Goal: Task Accomplishment & Management: Manage account settings

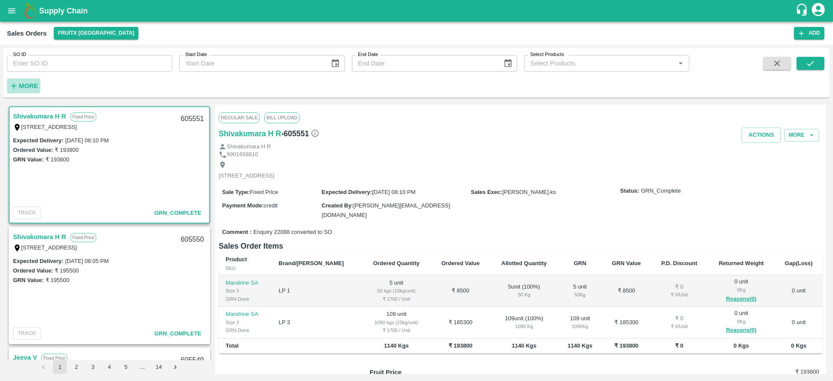
click at [25, 87] on strong "More" at bounding box center [29, 85] width 20 height 7
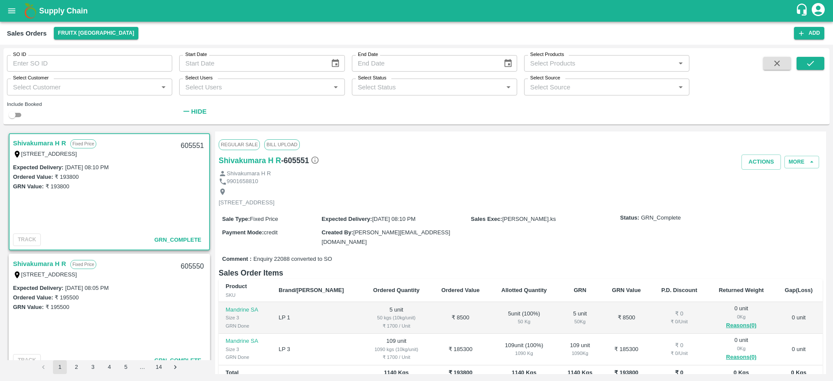
click at [277, 94] on div "Select Users   *" at bounding box center [261, 87] width 165 height 16
type input "p"
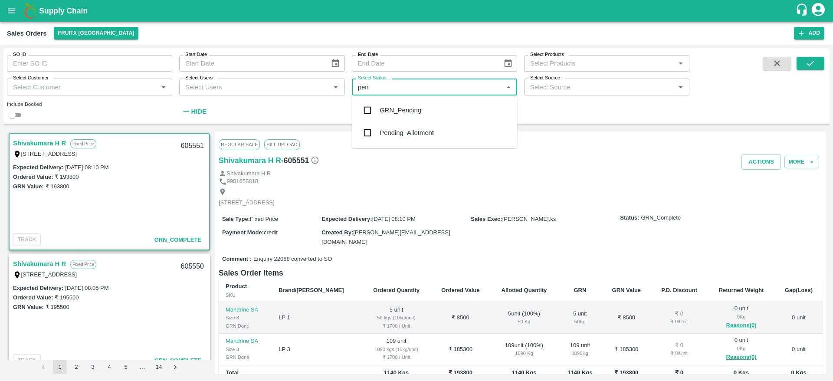
type input "pend"
click at [372, 127] on input "checkbox" at bounding box center [367, 132] width 17 height 17
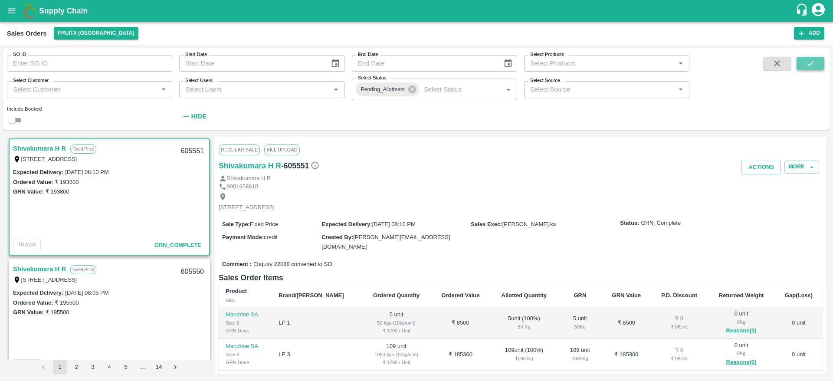
click at [810, 66] on icon "submit" at bounding box center [810, 64] width 10 height 10
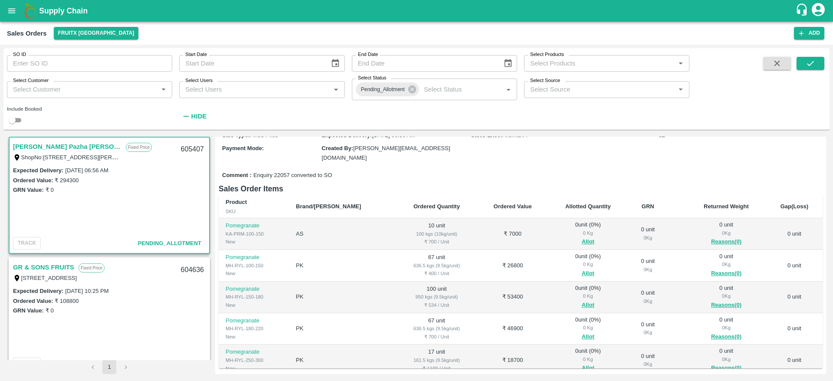
scroll to position [81, 0]
click at [582, 237] on button "Allot" at bounding box center [588, 241] width 13 height 10
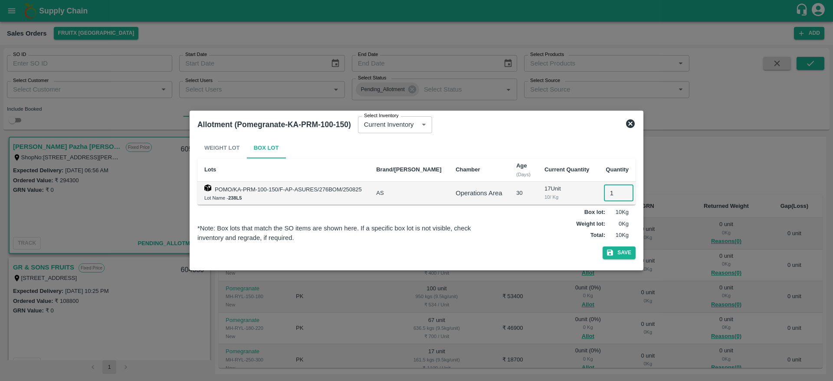
click at [608, 188] on input "1" at bounding box center [618, 193] width 29 height 16
type input "10"
click at [602, 246] on button "Save" at bounding box center [618, 252] width 33 height 13
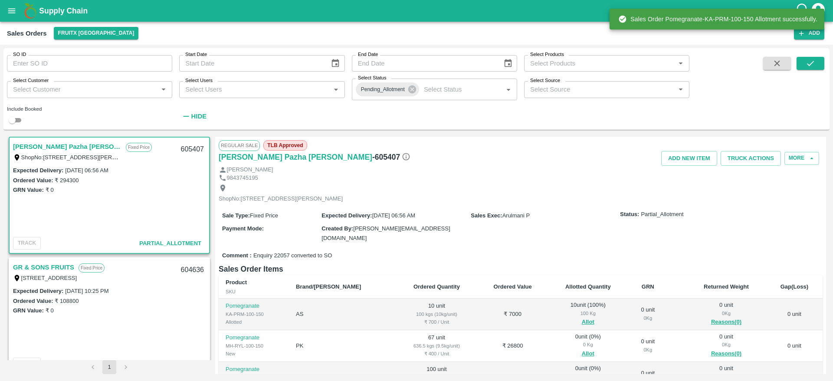
click at [186, 148] on div "605407" at bounding box center [192, 149] width 33 height 20
copy div "605407"
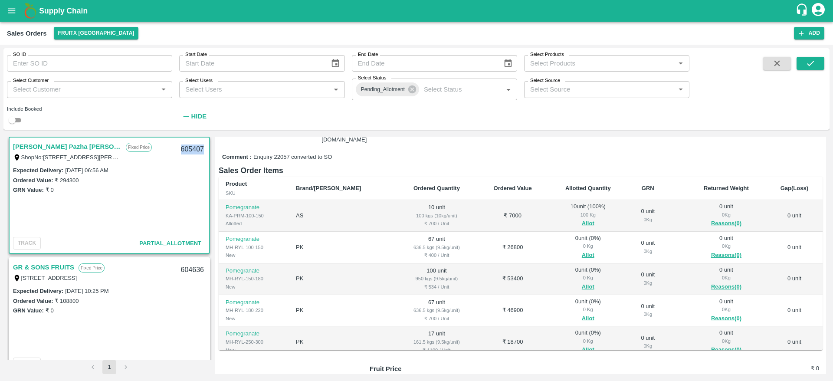
scroll to position [66, 0]
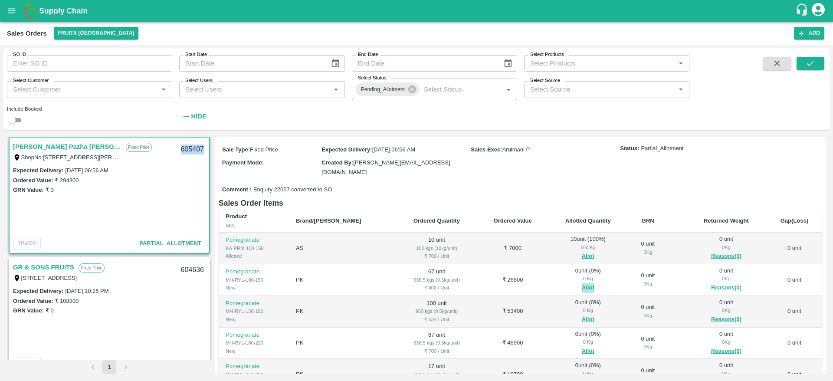
click at [582, 285] on button "Allot" at bounding box center [588, 288] width 13 height 10
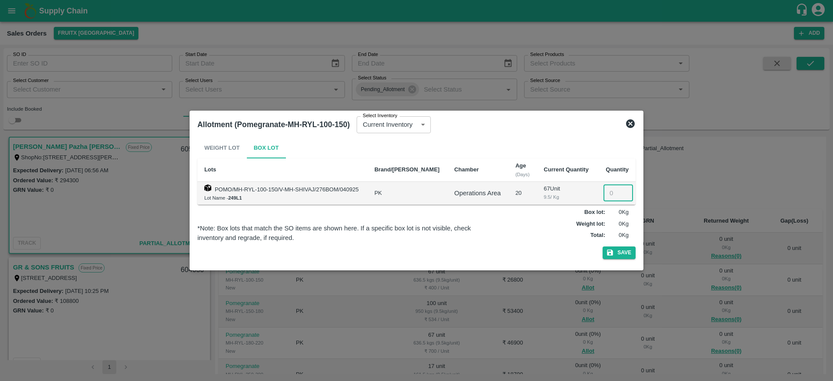
click at [607, 193] on input "number" at bounding box center [617, 193] width 29 height 16
type input "67"
click at [602, 246] on button "Save" at bounding box center [618, 252] width 33 height 13
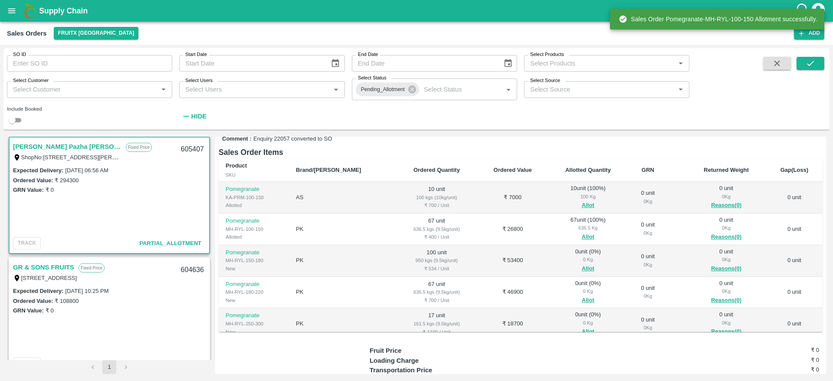
scroll to position [118, 0]
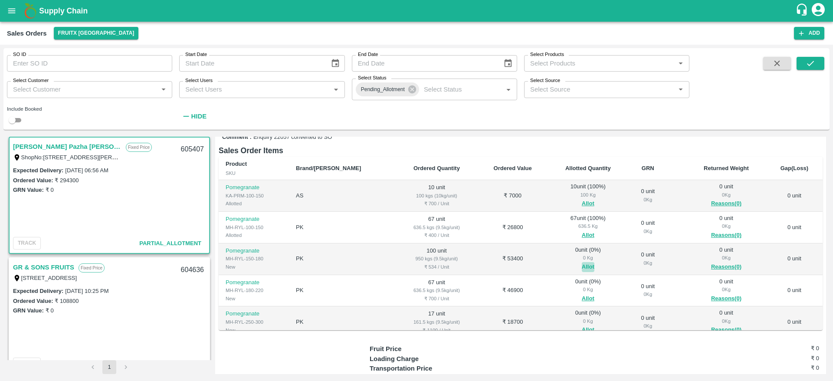
click at [582, 264] on button "Allot" at bounding box center [588, 267] width 13 height 10
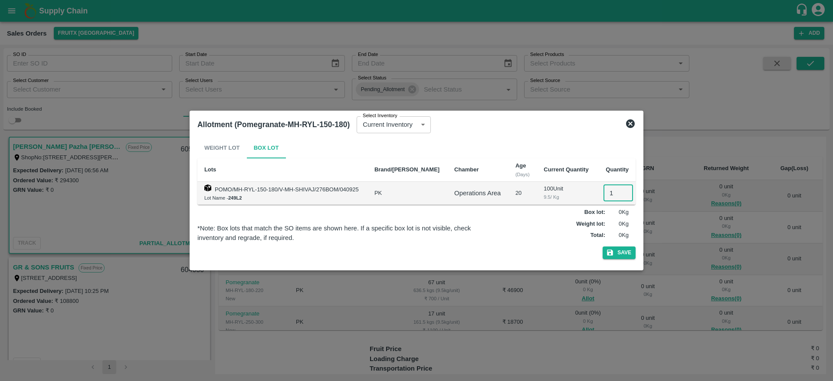
click at [603, 191] on input "1" at bounding box center [617, 193] width 29 height 16
type input "100"
click at [602, 246] on button "Save" at bounding box center [618, 252] width 33 height 13
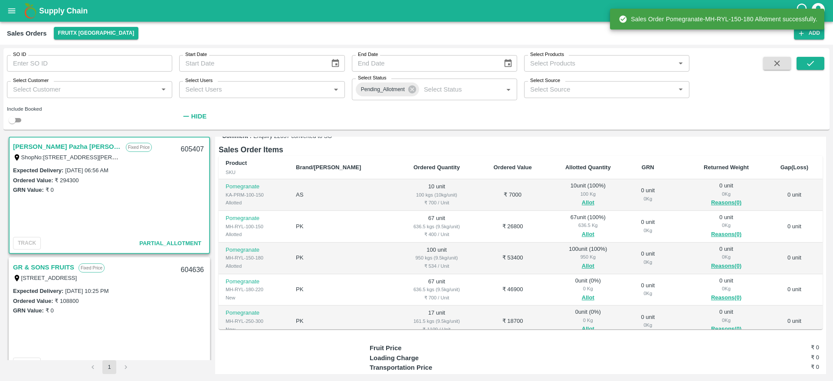
scroll to position [66, 0]
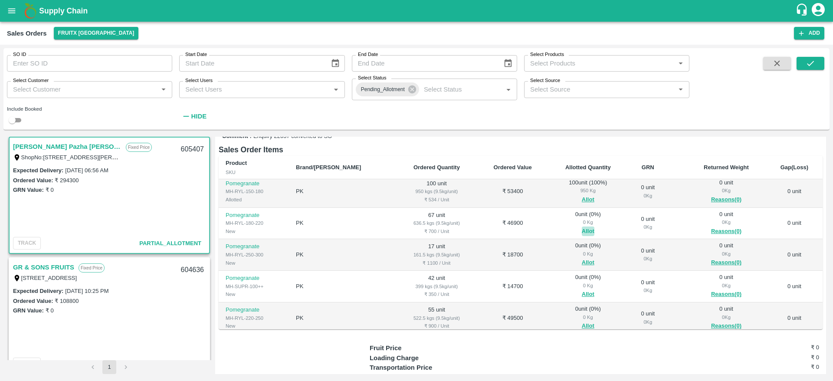
click at [582, 230] on button "Allot" at bounding box center [588, 231] width 13 height 10
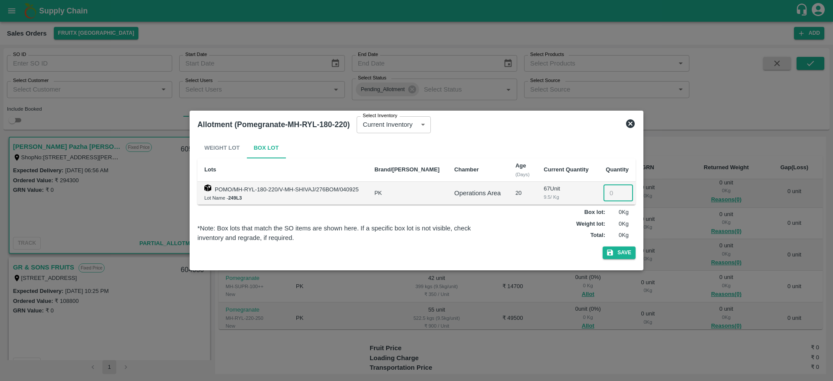
click at [611, 197] on input "number" at bounding box center [617, 193] width 29 height 16
type input "67"
click at [602, 246] on button "Save" at bounding box center [618, 252] width 33 height 13
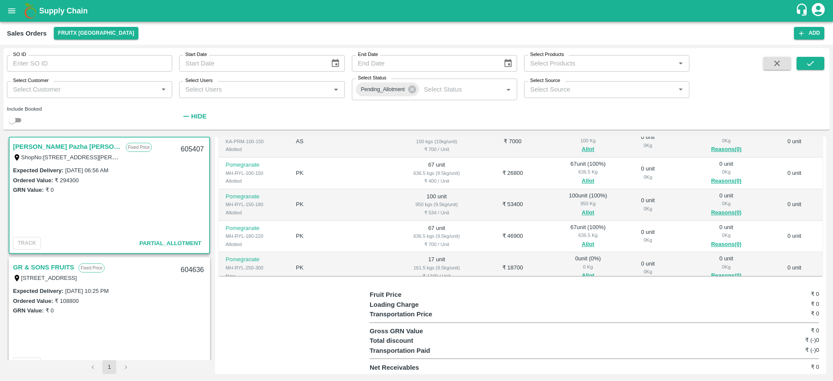
scroll to position [53, 0]
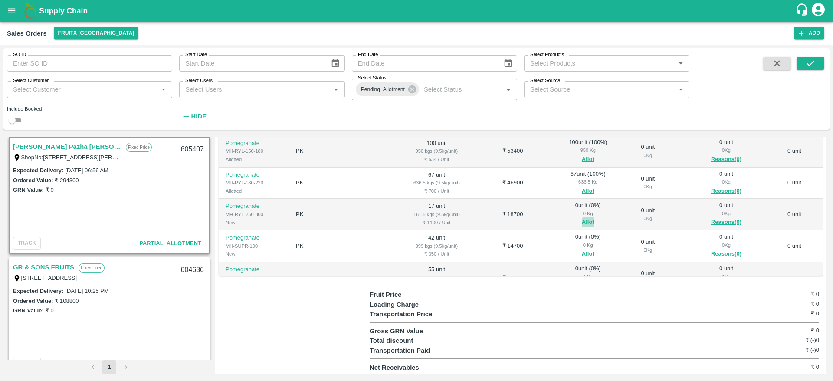
click at [582, 219] on button "Allot" at bounding box center [588, 222] width 13 height 10
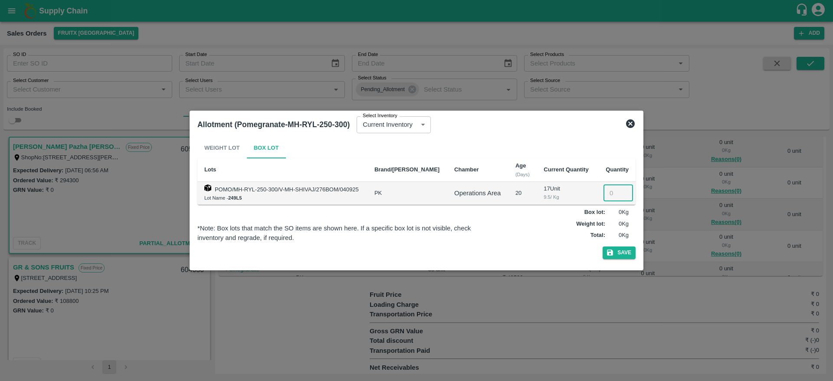
click at [608, 186] on input "number" at bounding box center [617, 193] width 29 height 16
type input "17"
click at [602, 246] on button "Save" at bounding box center [618, 252] width 33 height 13
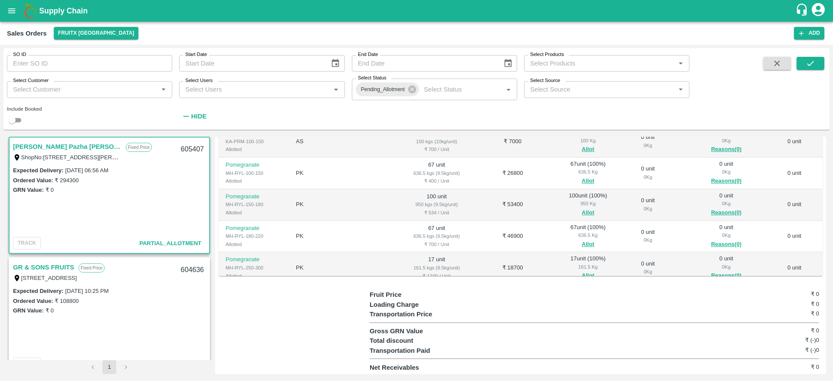
scroll to position [73, 0]
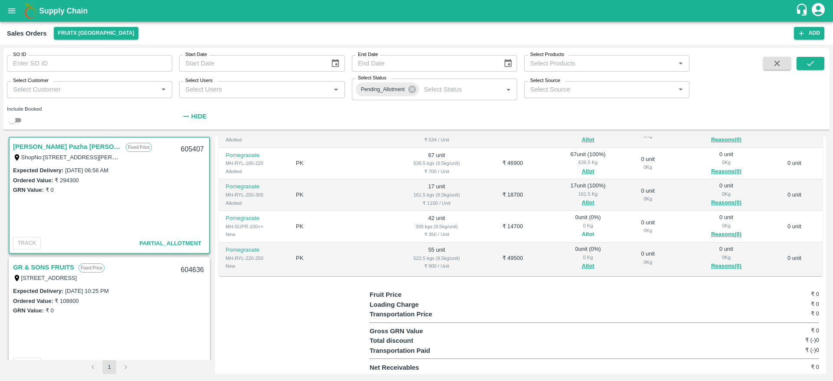
click at [582, 230] on button "Allot" at bounding box center [588, 234] width 13 height 10
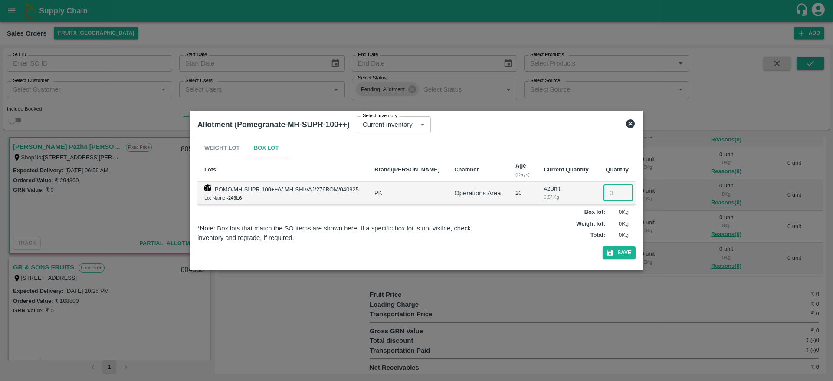
click at [609, 199] on input "number" at bounding box center [617, 193] width 29 height 16
type input "42"
click at [613, 250] on icon "button" at bounding box center [610, 253] width 8 height 8
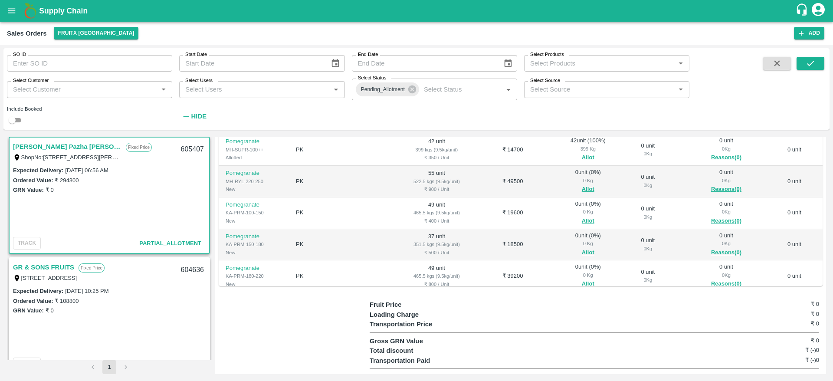
scroll to position [128, 0]
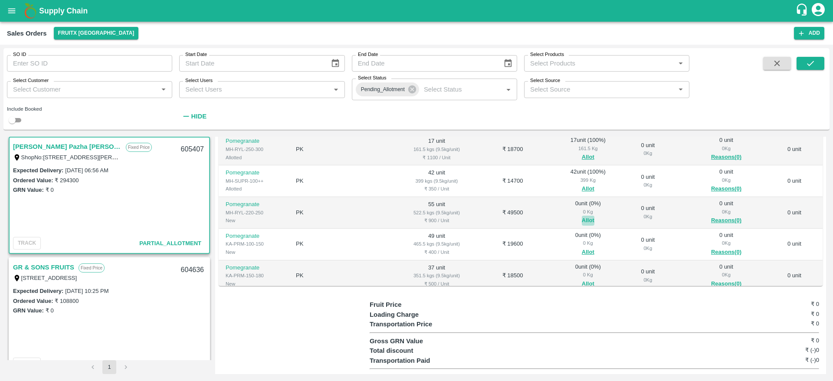
click at [582, 218] on button "Allot" at bounding box center [588, 221] width 13 height 10
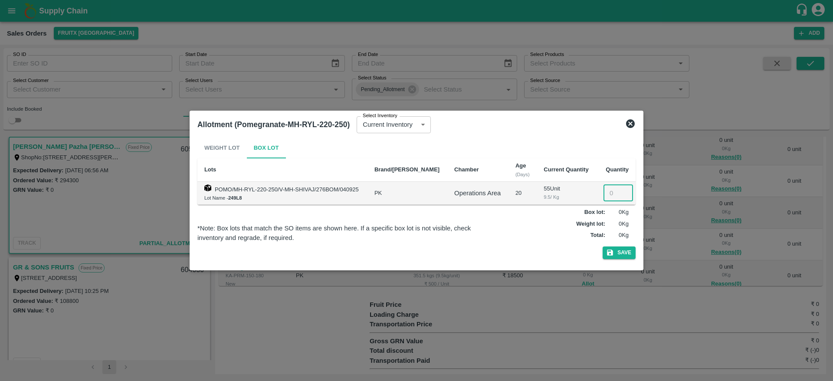
click at [604, 196] on input "number" at bounding box center [617, 193] width 29 height 16
type input "55"
click at [602, 246] on button "Save" at bounding box center [618, 252] width 33 height 13
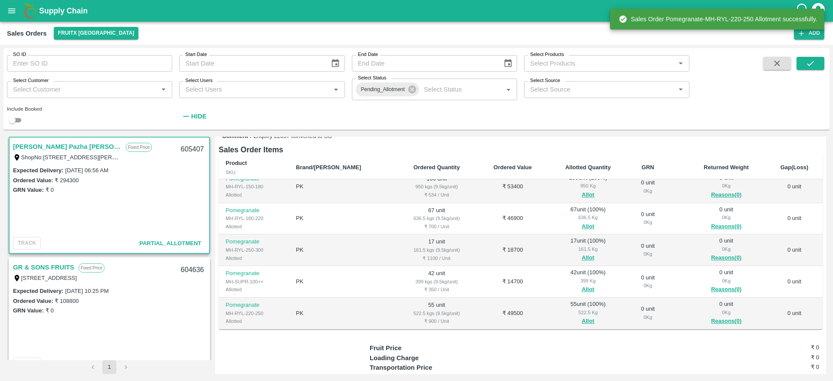
scroll to position [151, 0]
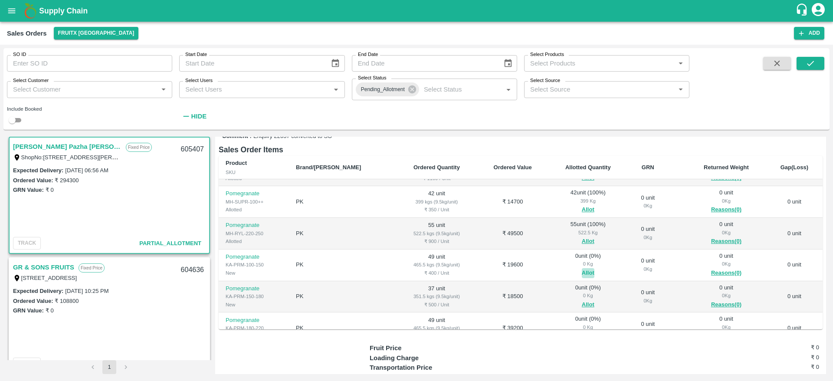
click at [582, 271] on button "Allot" at bounding box center [588, 273] width 13 height 10
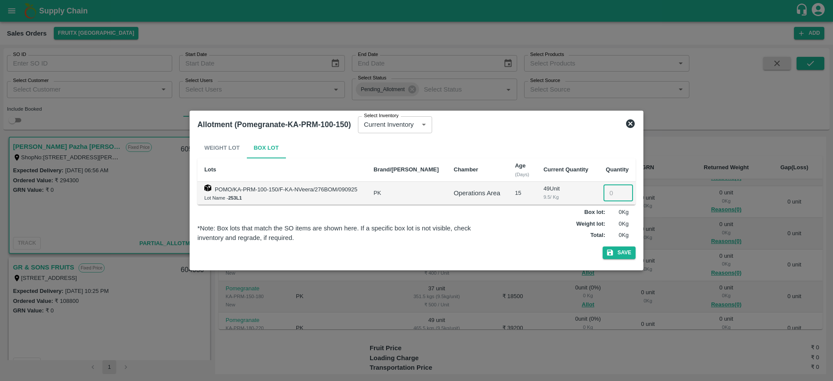
click at [610, 196] on input "number" at bounding box center [617, 193] width 29 height 16
type input "49"
click at [602, 246] on button "Save" at bounding box center [618, 252] width 33 height 13
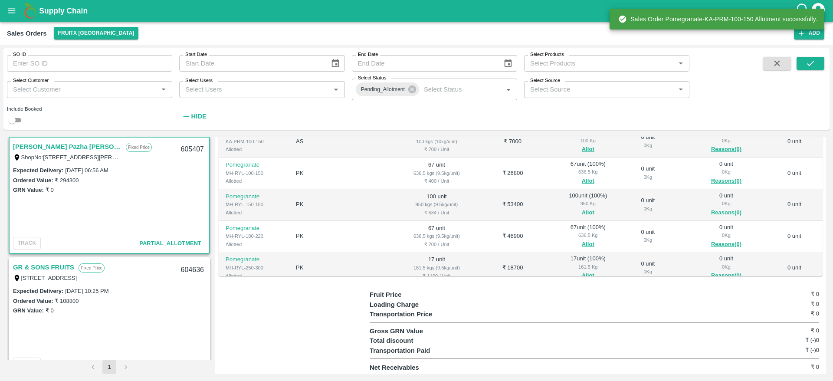
scroll to position [181, 0]
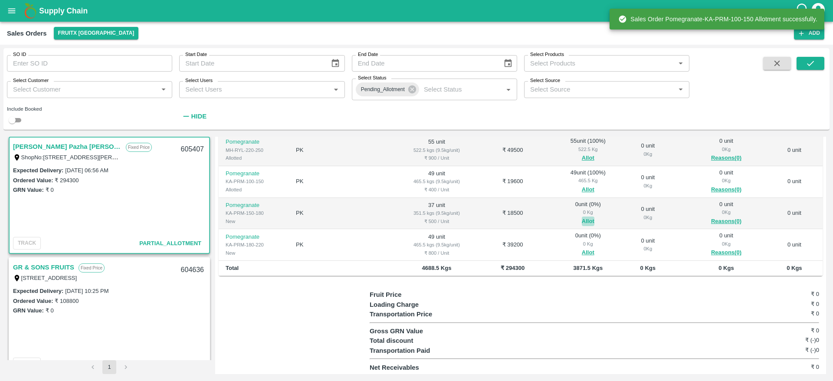
click at [582, 218] on button "Allot" at bounding box center [588, 221] width 13 height 10
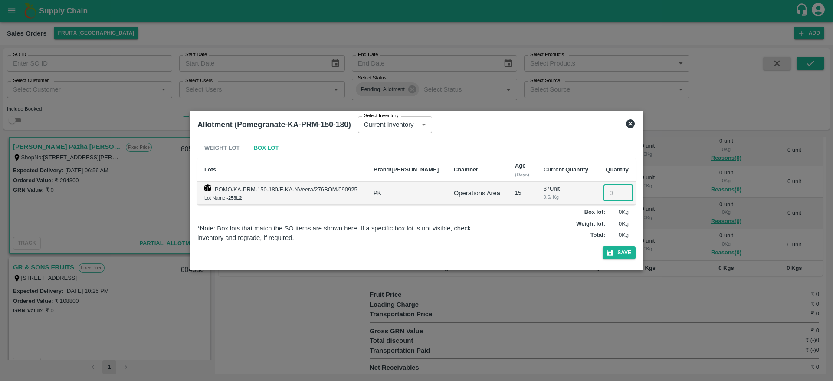
click at [609, 189] on input "number" at bounding box center [617, 193] width 29 height 16
type input "37"
click at [602, 246] on button "Save" at bounding box center [618, 252] width 33 height 13
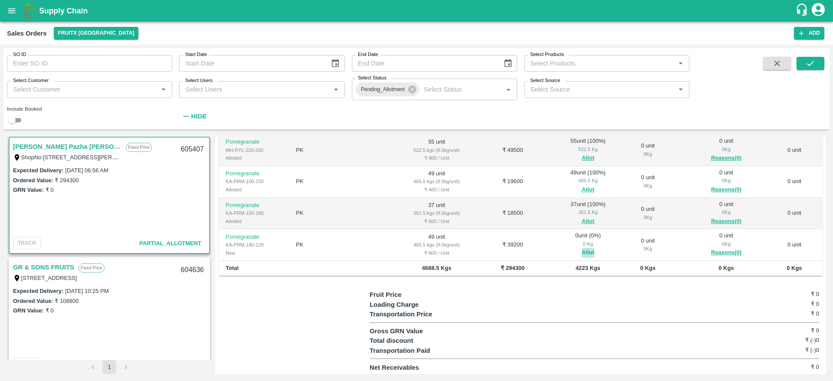
click at [582, 252] on button "Allot" at bounding box center [588, 253] width 13 height 10
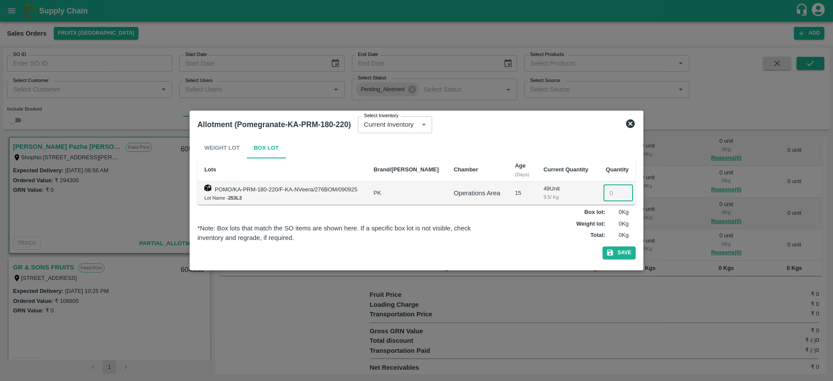
click at [603, 196] on input "number" at bounding box center [617, 193] width 29 height 16
type input "49"
click at [602, 246] on button "Save" at bounding box center [618, 252] width 33 height 13
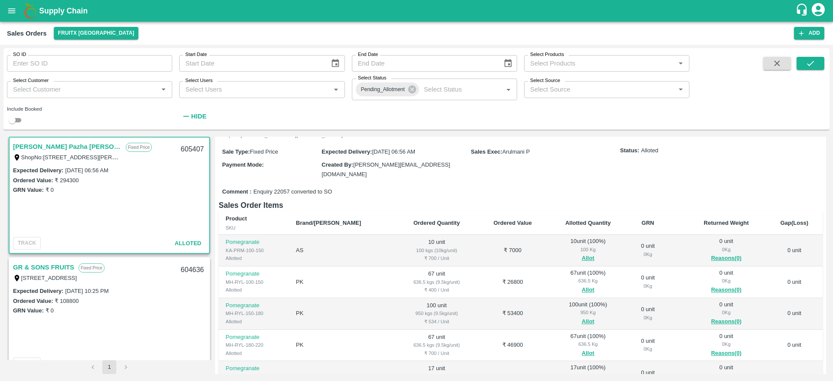
scroll to position [0, 0]
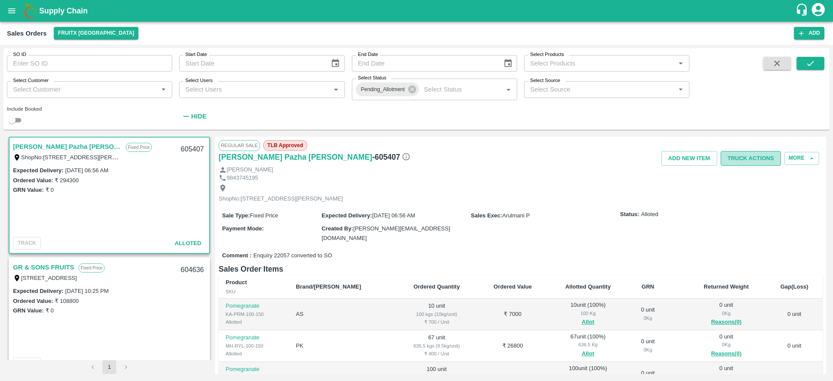
click at [751, 160] on button "Truck Actions" at bounding box center [750, 158] width 60 height 15
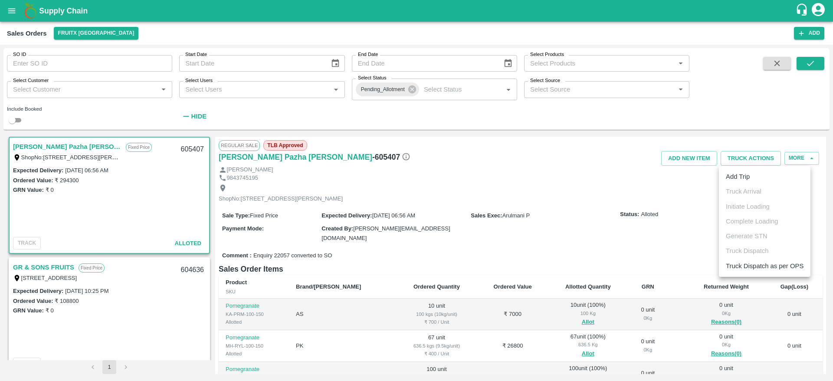
click at [755, 175] on li "Add Trip" at bounding box center [765, 176] width 92 height 15
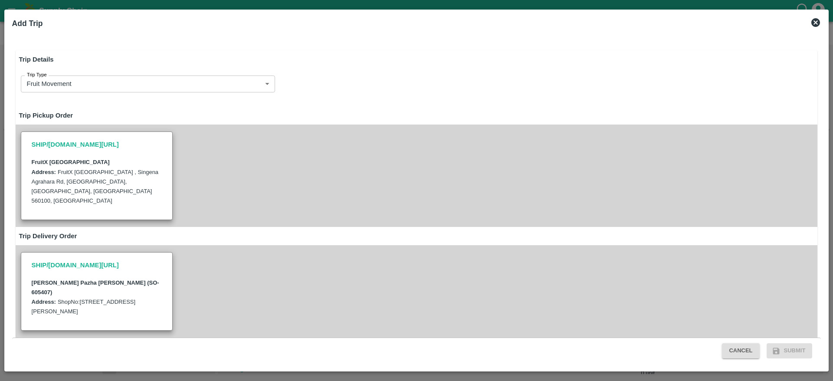
radio input "true"
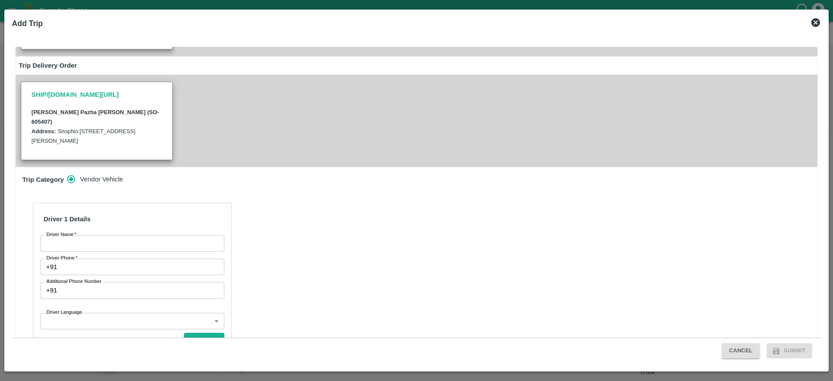
scroll to position [173, 0]
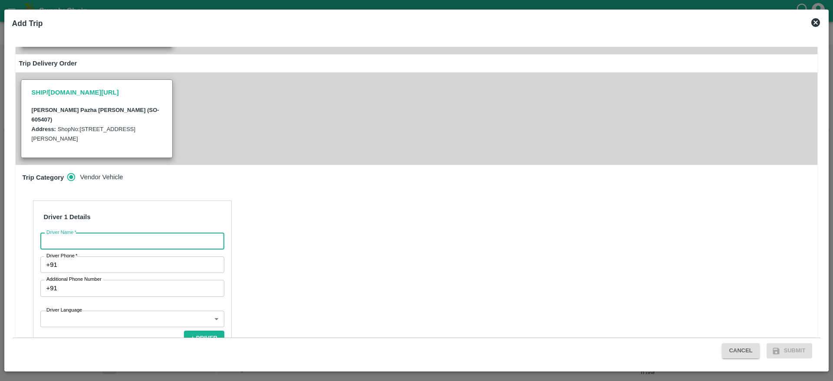
click at [148, 233] on input "Driver Name   *" at bounding box center [132, 241] width 184 height 16
type input "S"
type input "SPM"
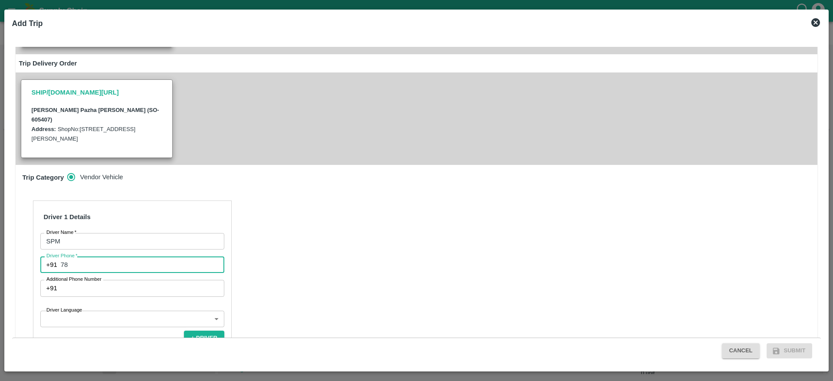
type input "7826860807"
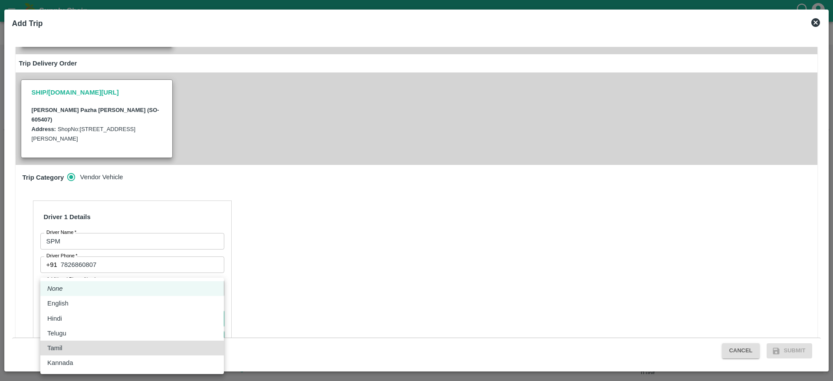
type input "ta"
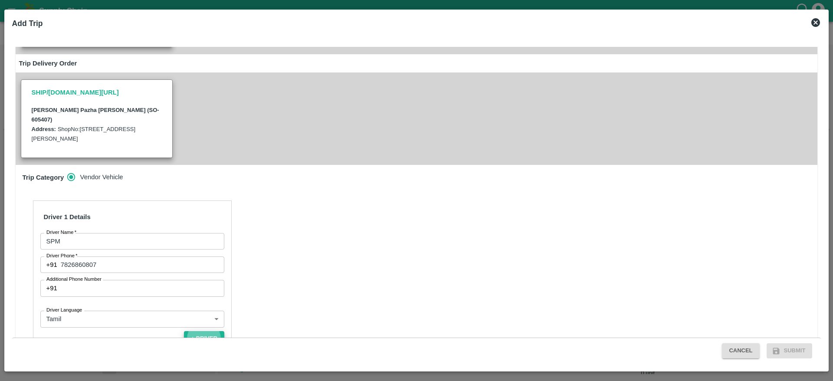
scroll to position [279, 0]
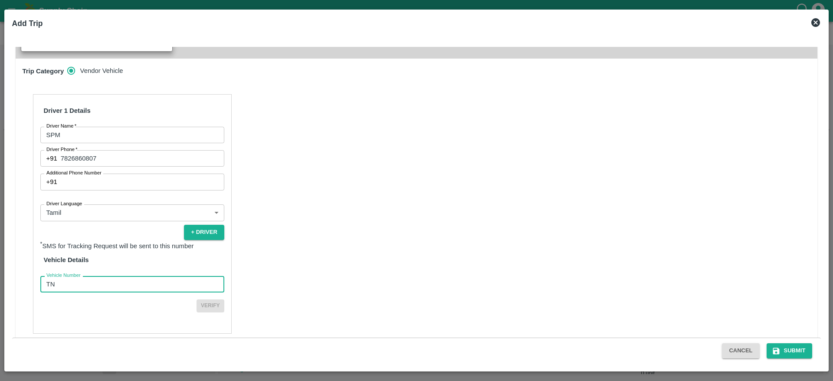
type input "TN88AZ3720"
click at [196, 299] on button "Verify" at bounding box center [210, 305] width 28 height 13
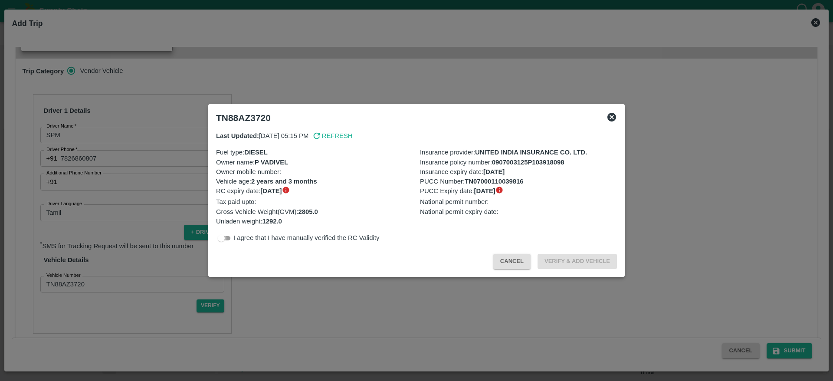
click at [231, 235] on input "checkbox" at bounding box center [221, 238] width 31 height 10
checkbox input "true"
click at [573, 252] on div "Cancel Verify & Add Vehicle" at bounding box center [417, 260] width 408 height 26
click at [574, 257] on button "Verify & Add Vehicle" at bounding box center [576, 261] width 79 height 15
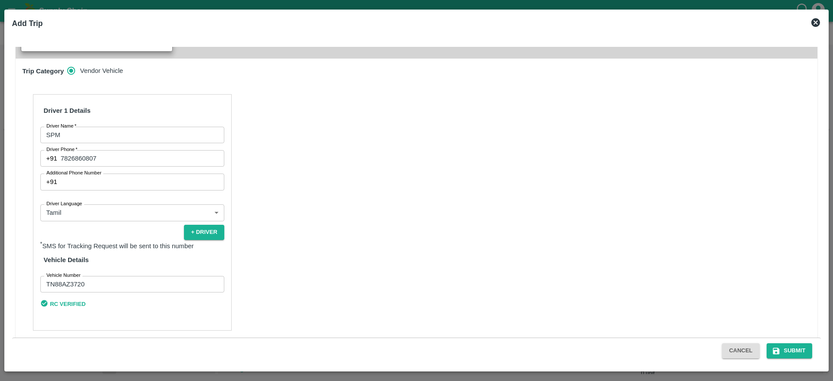
scroll to position [276, 0]
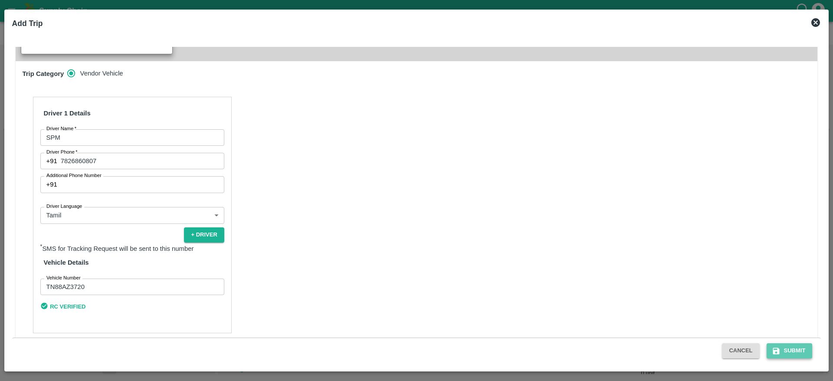
click at [795, 356] on button "Submit" at bounding box center [789, 350] width 46 height 15
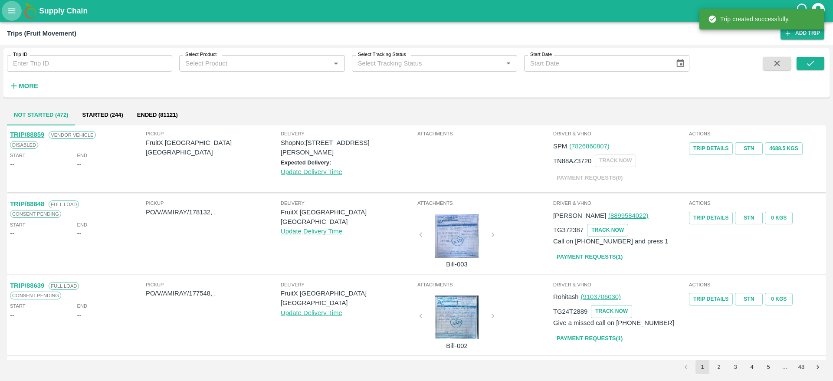
click at [13, 15] on icon "open drawer" at bounding box center [12, 11] width 10 height 10
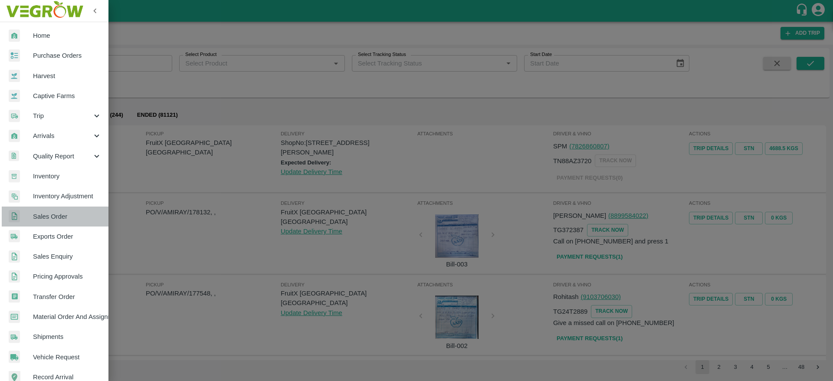
click at [79, 219] on span "Sales Order" at bounding box center [67, 217] width 69 height 10
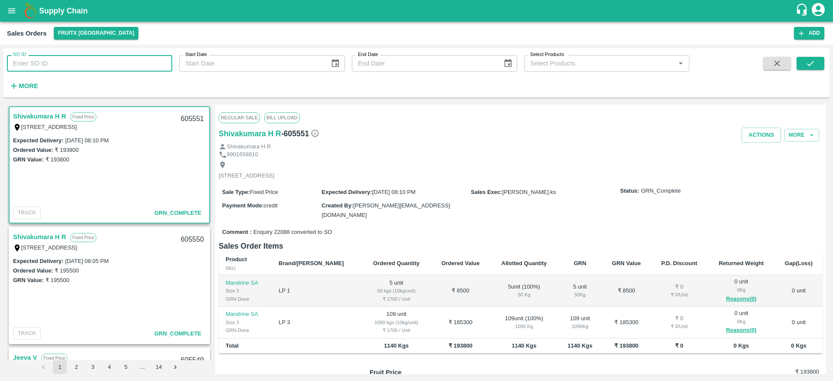
click at [42, 63] on input "SO ID" at bounding box center [89, 63] width 165 height 16
paste input "605407"
type input "605407"
click at [812, 62] on icon "submit" at bounding box center [810, 63] width 7 height 5
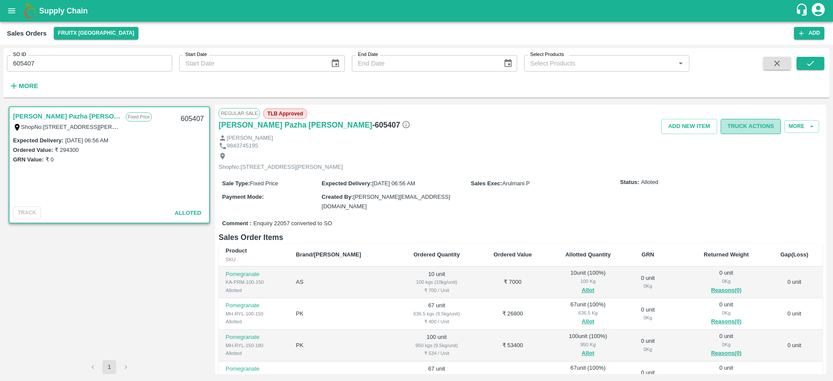
click at [740, 129] on button "Truck Actions" at bounding box center [750, 126] width 60 height 15
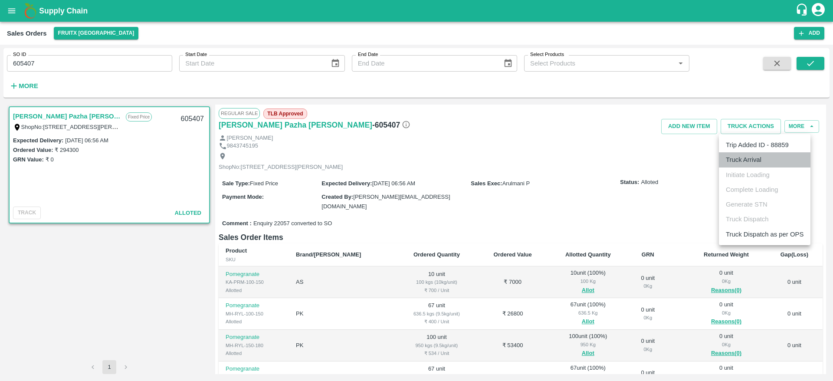
click at [760, 165] on li "Truck Arrival" at bounding box center [765, 159] width 92 height 15
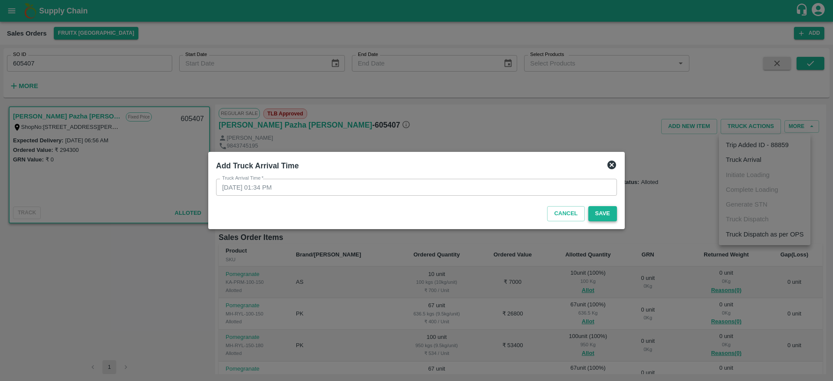
click at [605, 215] on button "Save" at bounding box center [602, 213] width 29 height 15
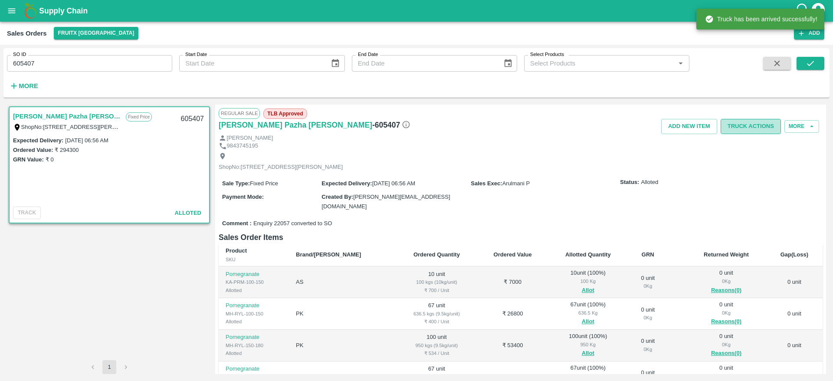
click at [768, 126] on button "Truck Actions" at bounding box center [750, 126] width 60 height 15
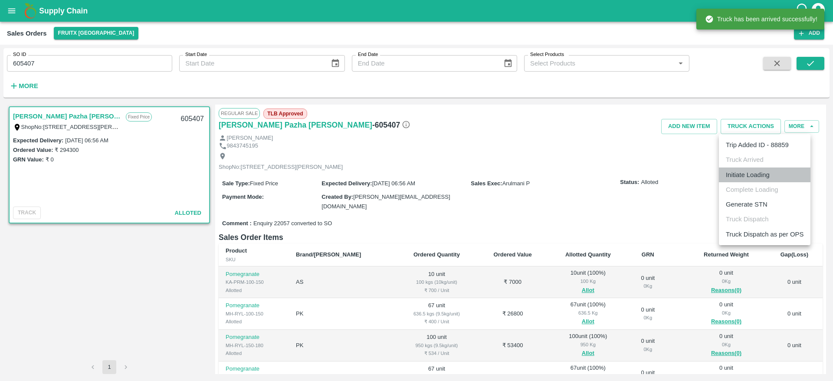
click at [762, 173] on li "Initiate Loading" at bounding box center [765, 174] width 92 height 15
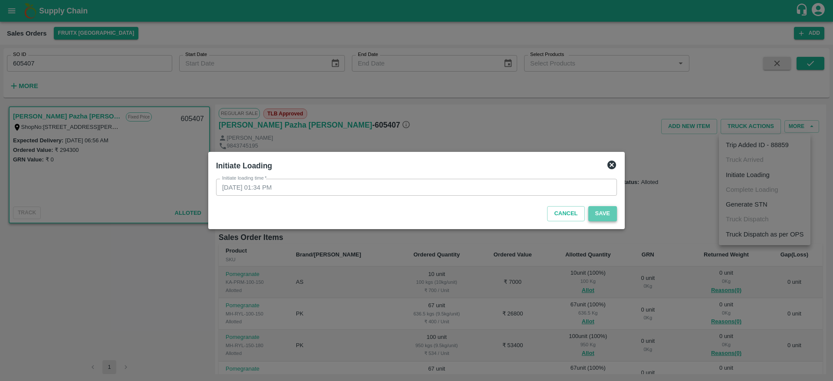
click at [613, 207] on button "Save" at bounding box center [602, 213] width 29 height 15
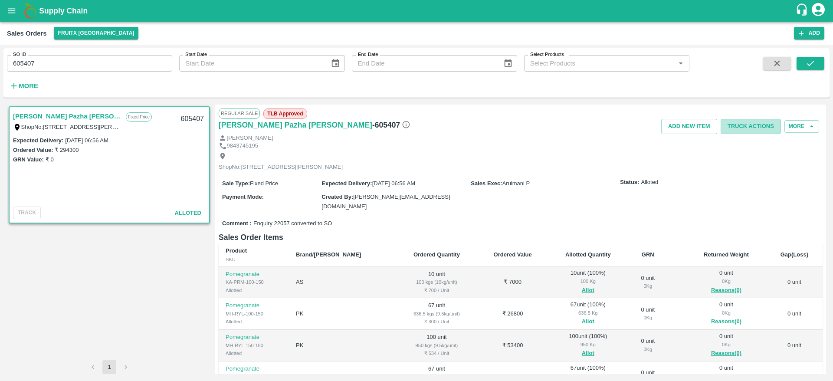
click at [738, 124] on button "Truck Actions" at bounding box center [750, 126] width 60 height 15
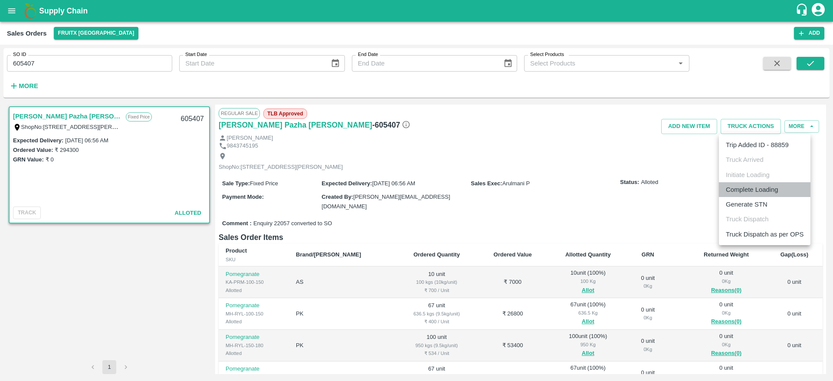
click at [773, 192] on li "Complete Loading" at bounding box center [765, 189] width 92 height 15
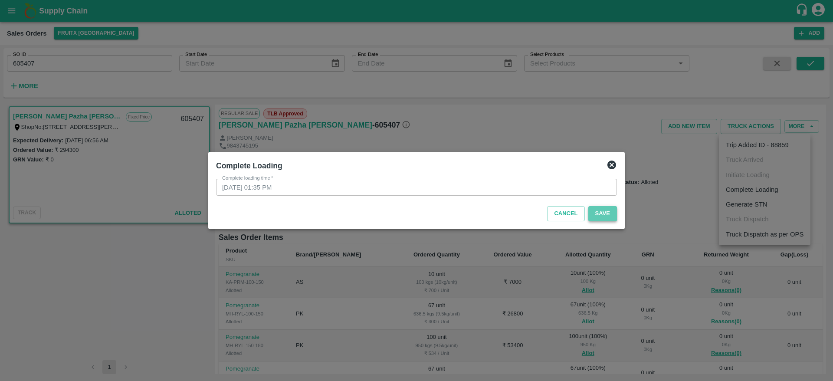
click at [599, 214] on button "Save" at bounding box center [602, 213] width 29 height 15
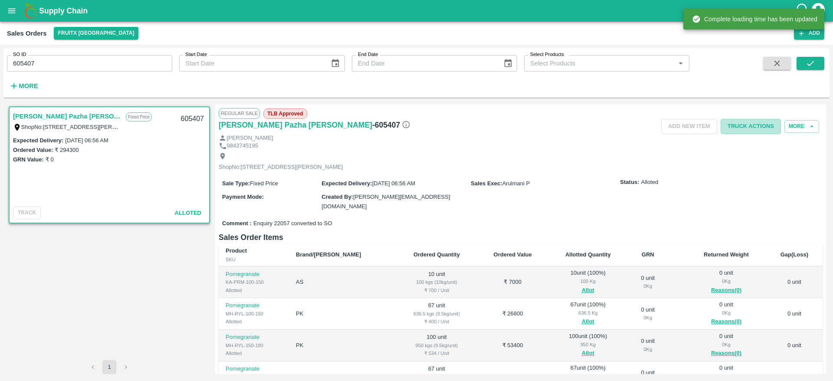
click at [759, 124] on button "Truck Actions" at bounding box center [750, 126] width 60 height 15
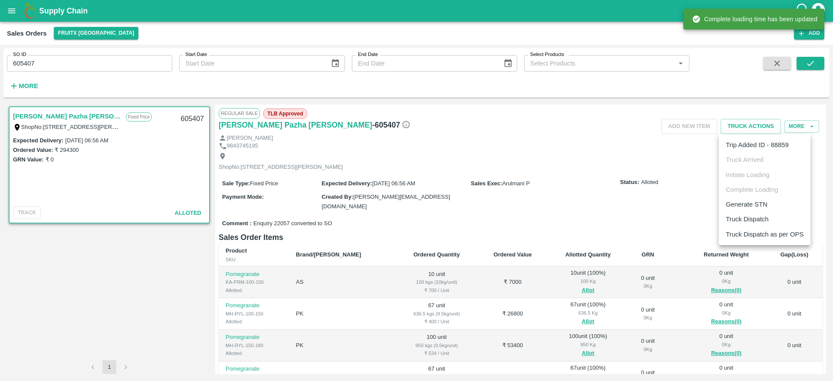
click at [775, 223] on li "Truck Dispatch" at bounding box center [765, 219] width 92 height 15
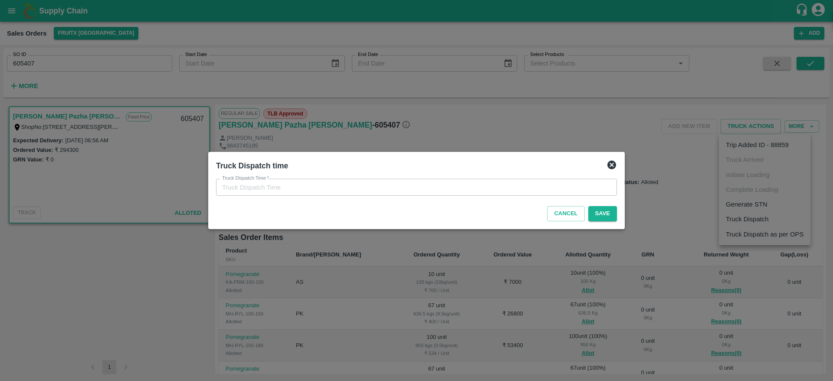
type input "24/09/2025 01:35 PM"
click at [607, 215] on button "Save" at bounding box center [602, 213] width 29 height 15
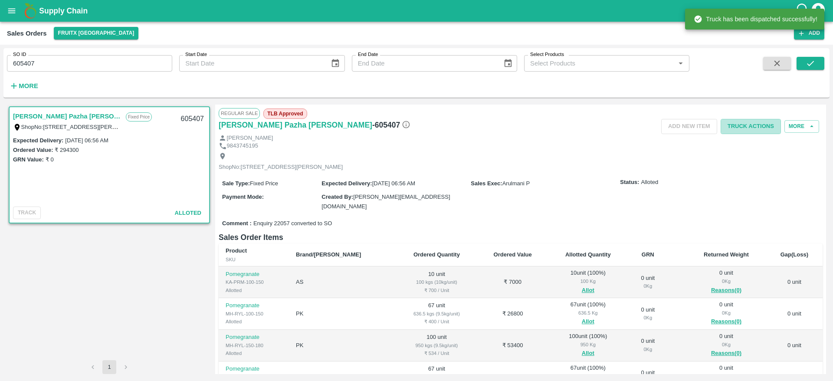
click at [741, 123] on button "Truck Actions" at bounding box center [750, 126] width 60 height 15
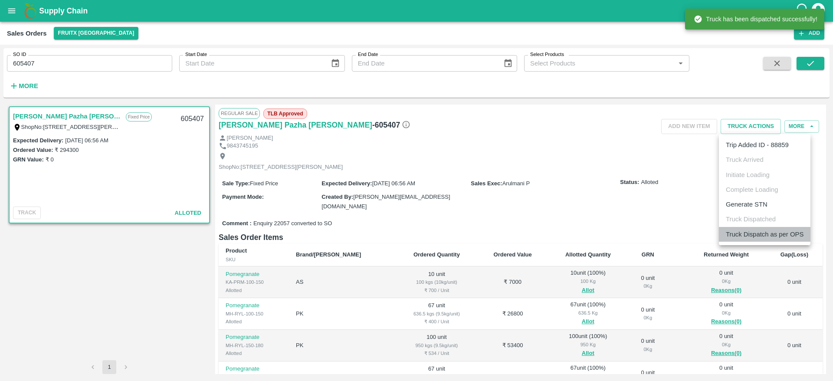
click at [773, 239] on li "Truck Dispatch as per OPS" at bounding box center [765, 234] width 92 height 15
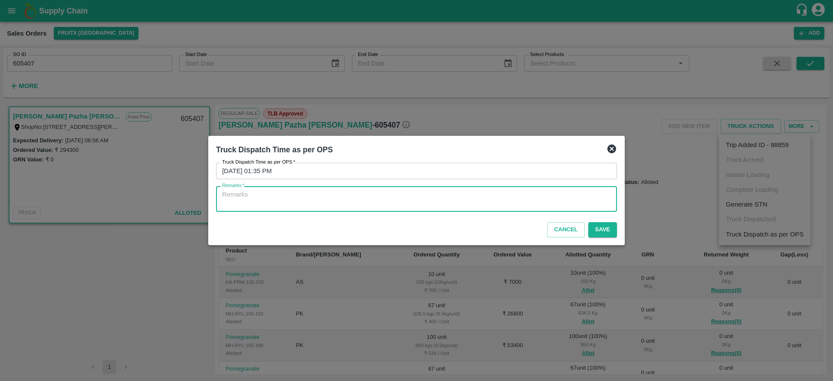
click at [543, 203] on textarea "Remarks   *" at bounding box center [416, 199] width 389 height 18
type textarea "OTD"
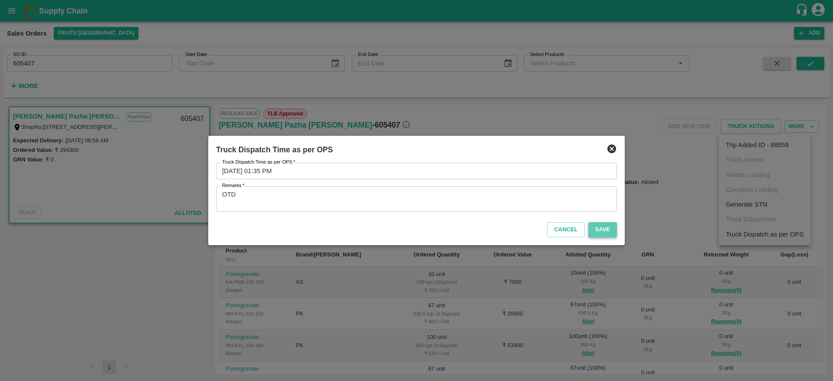
click at [602, 226] on button "Save" at bounding box center [602, 229] width 29 height 15
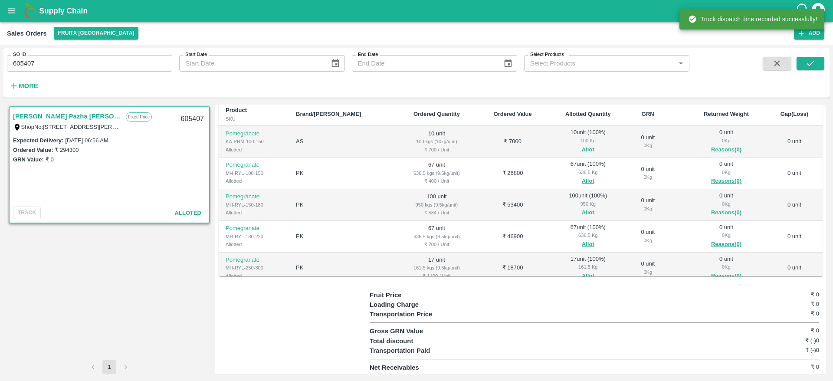
scroll to position [181, 0]
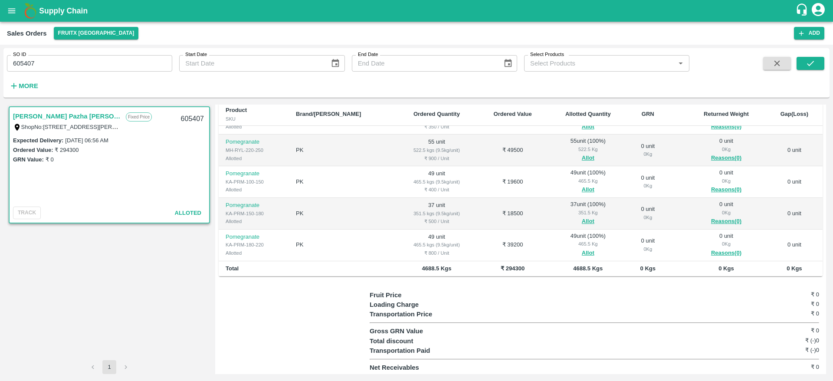
click at [189, 118] on div "605407" at bounding box center [192, 119] width 33 height 20
copy div "605407"
click at [772, 65] on icon "button" at bounding box center [777, 64] width 10 height 10
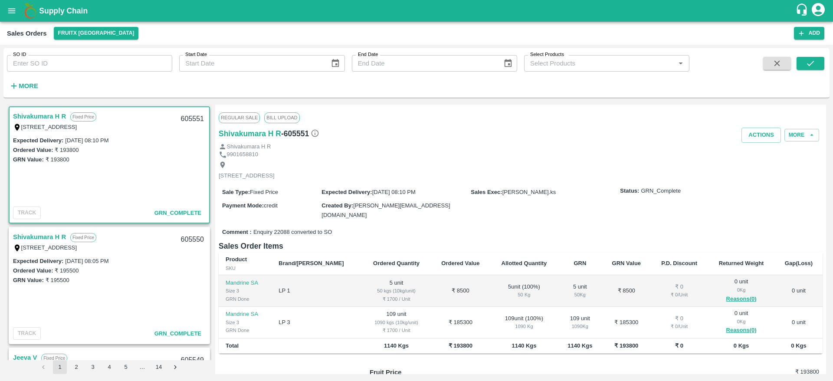
click at [119, 218] on div "TRACK GRN_Complete" at bounding box center [109, 212] width 193 height 13
